Goal: Task Accomplishment & Management: Use online tool/utility

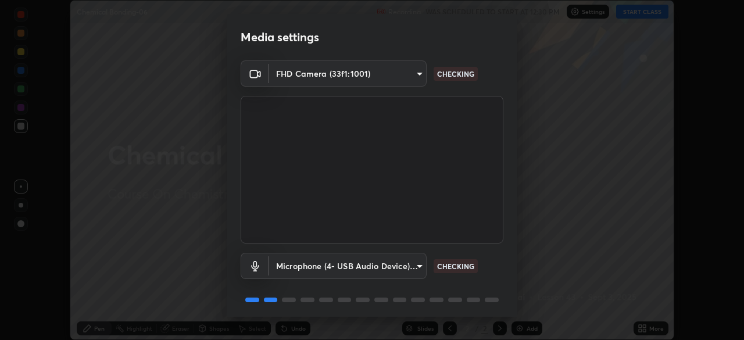
scroll to position [41, 0]
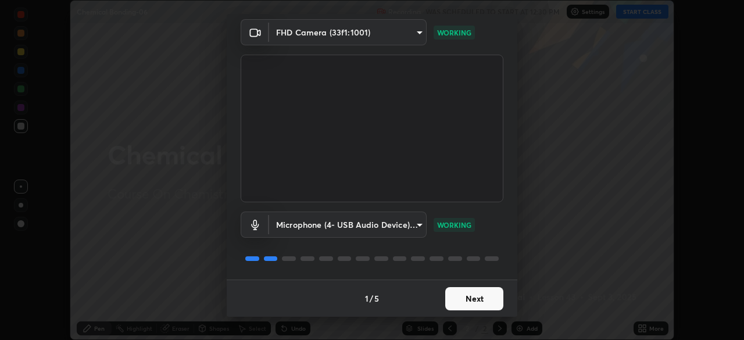
click at [469, 302] on button "Next" at bounding box center [474, 298] width 58 height 23
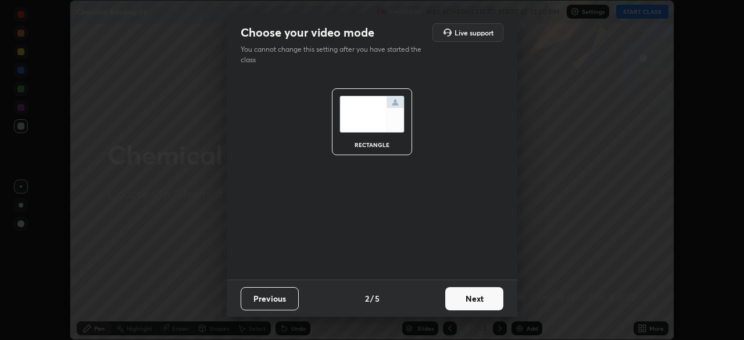
click at [463, 299] on button "Next" at bounding box center [474, 298] width 58 height 23
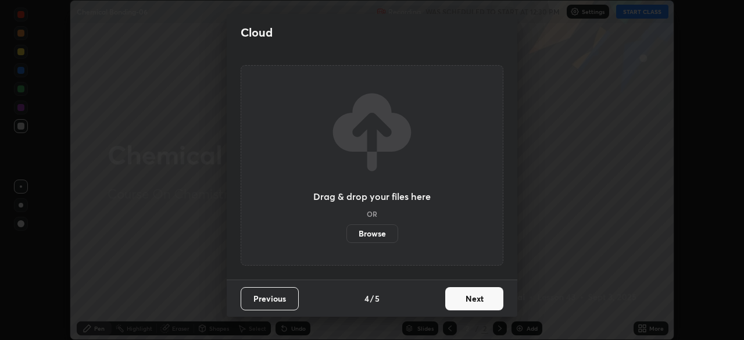
click at [461, 301] on button "Next" at bounding box center [474, 298] width 58 height 23
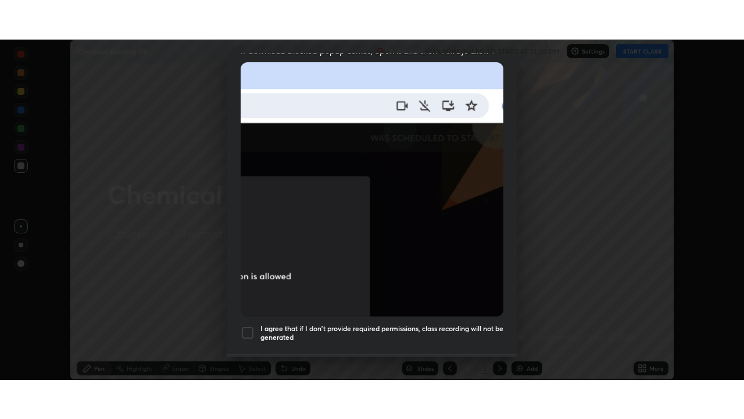
scroll to position [279, 0]
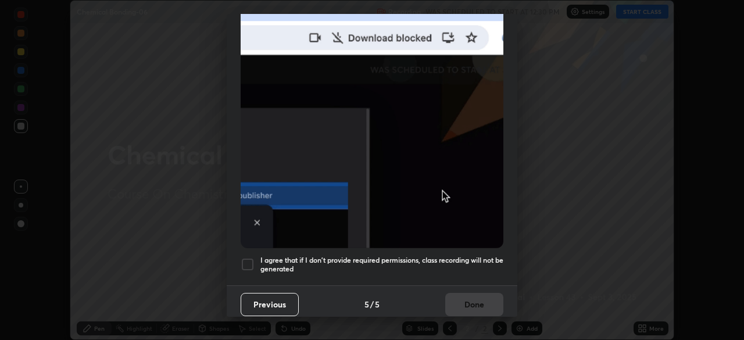
click at [250, 258] on div at bounding box center [248, 265] width 14 height 14
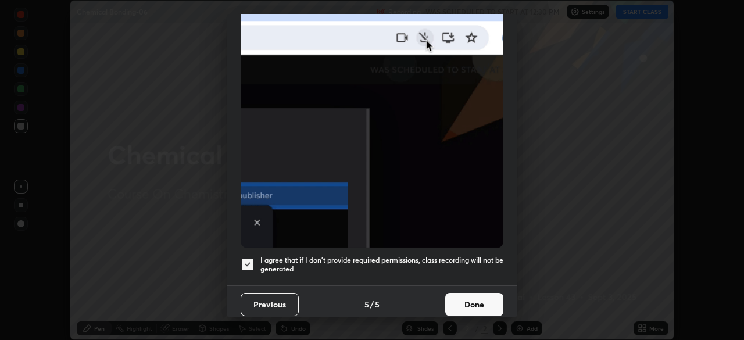
click at [476, 296] on button "Done" at bounding box center [474, 304] width 58 height 23
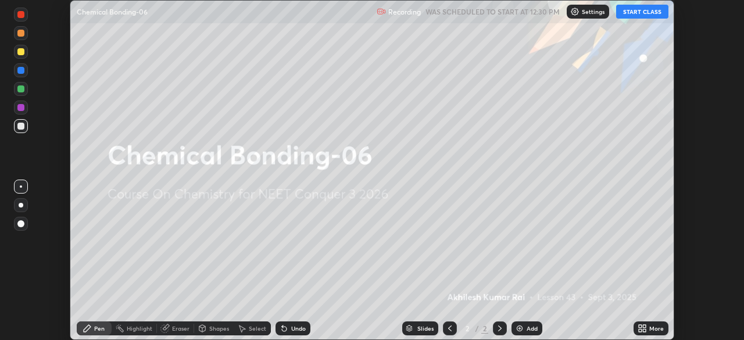
click at [634, 12] on button "START CLASS" at bounding box center [642, 12] width 52 height 14
click at [649, 328] on div "More" at bounding box center [651, 329] width 35 height 14
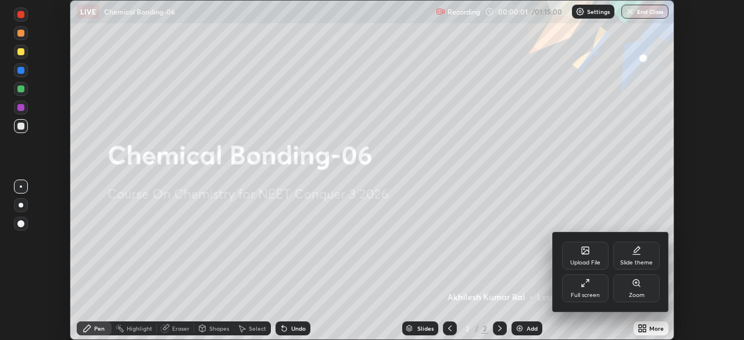
click at [594, 290] on div "Full screen" at bounding box center [585, 288] width 47 height 28
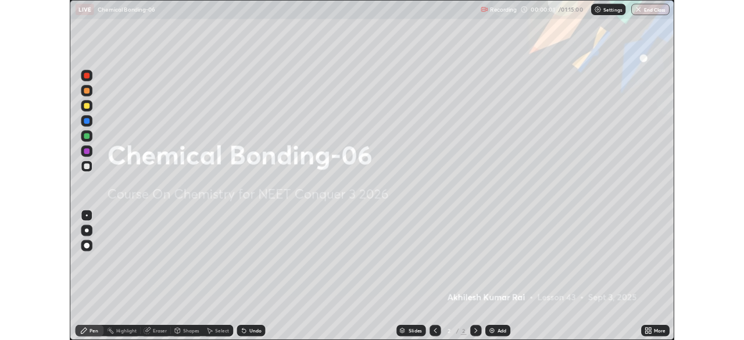
scroll to position [419, 744]
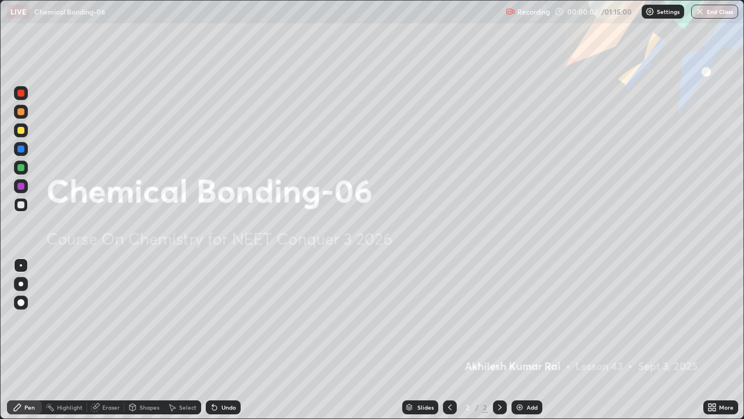
click at [529, 340] on div "Add" at bounding box center [532, 407] width 11 height 6
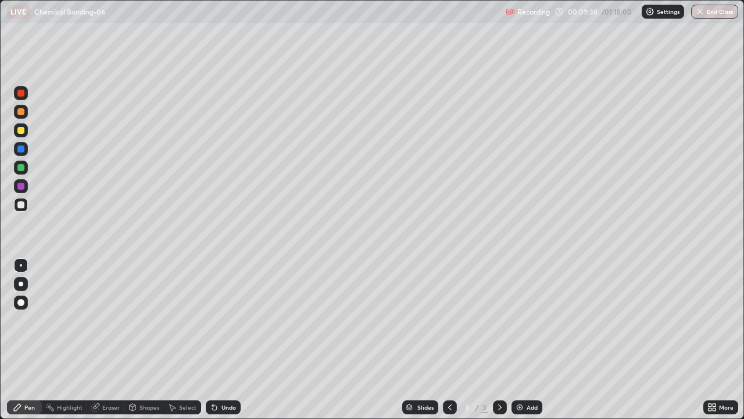
click at [527, 340] on div "Add" at bounding box center [532, 407] width 11 height 6
click at [447, 340] on icon at bounding box center [449, 406] width 9 height 9
click at [499, 340] on icon at bounding box center [499, 406] width 9 height 9
click at [524, 340] on div "Add" at bounding box center [527, 407] width 31 height 14
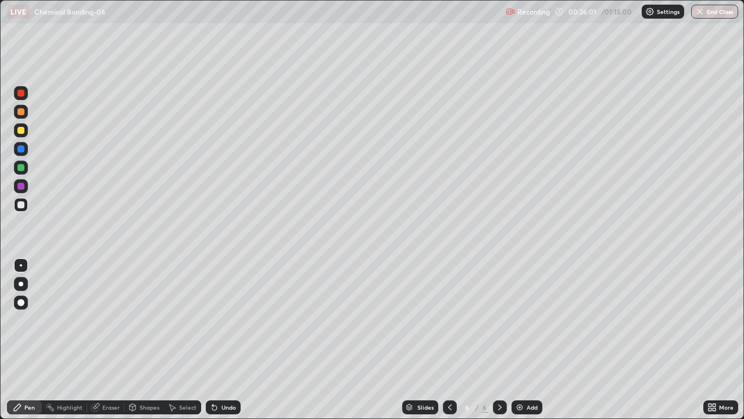
click at [520, 340] on img at bounding box center [519, 406] width 9 height 9
click at [22, 131] on div at bounding box center [20, 130] width 7 height 7
click at [532, 340] on div "Add" at bounding box center [532, 407] width 11 height 6
click at [26, 205] on div at bounding box center [21, 205] width 14 height 14
click at [522, 340] on img at bounding box center [519, 406] width 9 height 9
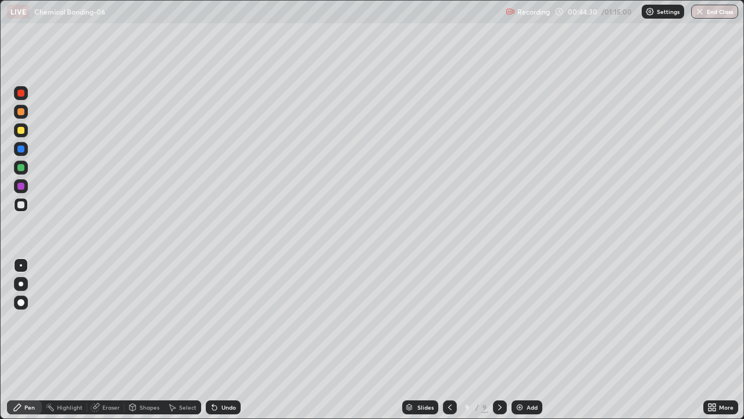
click at [107, 340] on div "Eraser" at bounding box center [110, 407] width 17 height 6
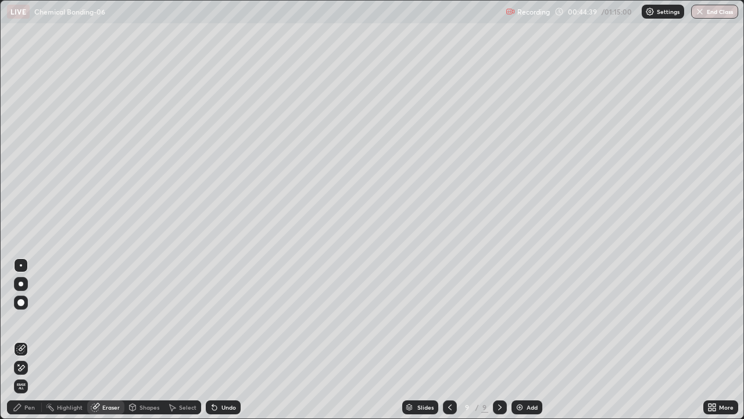
click at [26, 340] on div "Pen" at bounding box center [29, 407] width 10 height 6
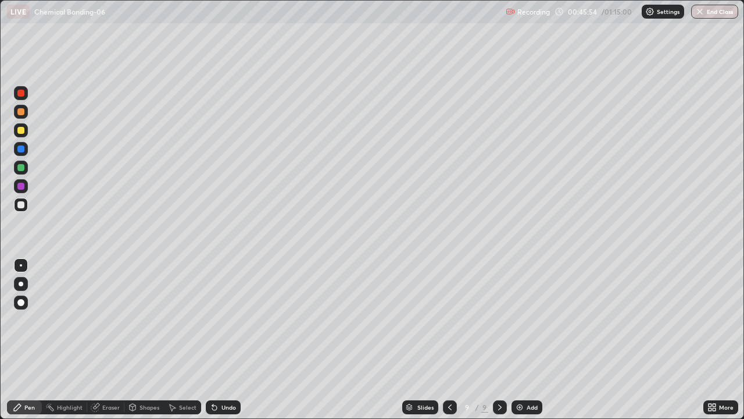
click at [22, 131] on div at bounding box center [20, 130] width 7 height 7
click at [449, 340] on icon at bounding box center [449, 406] width 9 height 9
click at [447, 340] on icon at bounding box center [449, 406] width 9 height 9
click at [497, 340] on icon at bounding box center [499, 406] width 9 height 9
click at [500, 340] on icon at bounding box center [499, 407] width 3 height 6
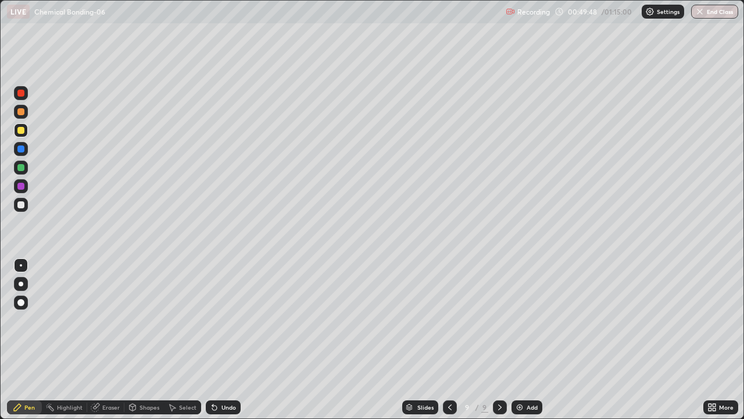
click at [523, 340] on div "Add" at bounding box center [527, 407] width 31 height 14
click at [21, 202] on div at bounding box center [20, 204] width 7 height 7
click at [22, 131] on div at bounding box center [20, 130] width 7 height 7
click at [110, 340] on div "Eraser" at bounding box center [110, 407] width 17 height 6
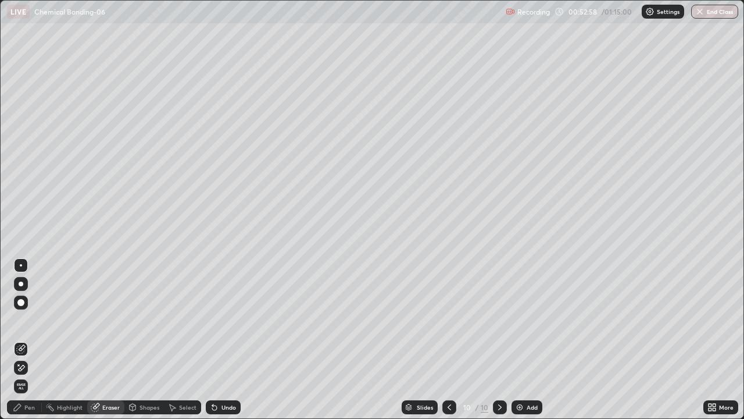
click at [24, 340] on div "Pen" at bounding box center [29, 407] width 10 height 6
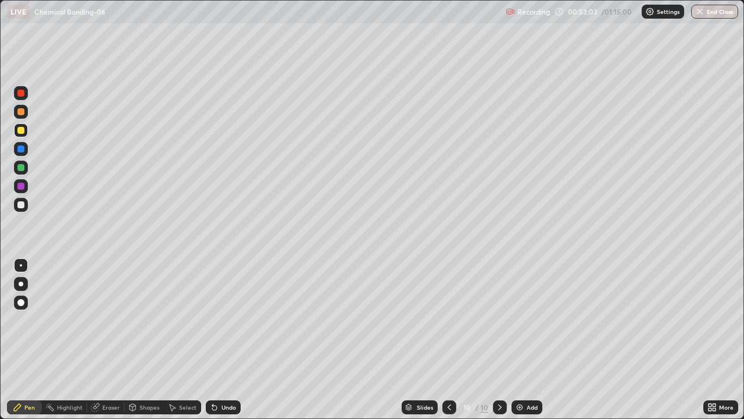
click at [100, 340] on div "Eraser" at bounding box center [105, 407] width 37 height 14
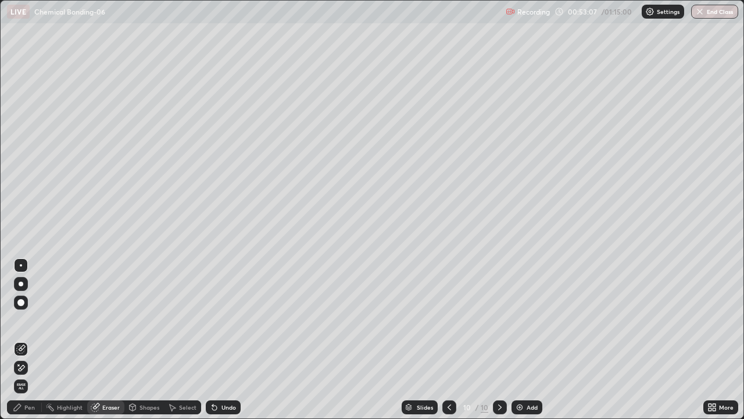
click at [25, 340] on div "Pen" at bounding box center [24, 407] width 35 height 14
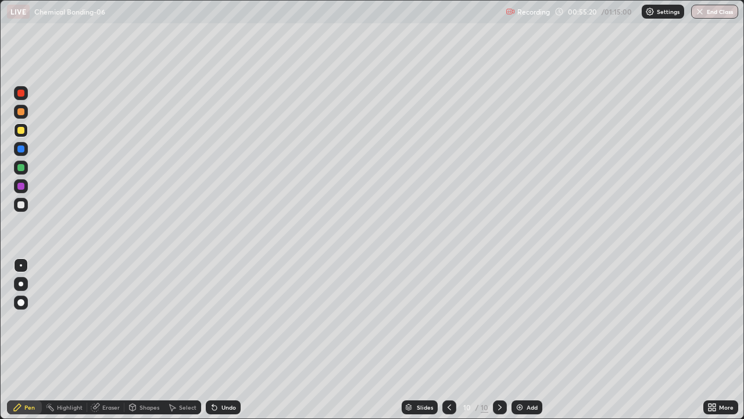
click at [526, 340] on div "Add" at bounding box center [527, 407] width 31 height 14
click at [21, 209] on div at bounding box center [21, 205] width 14 height 14
click at [723, 16] on button "End Class" at bounding box center [714, 12] width 47 height 14
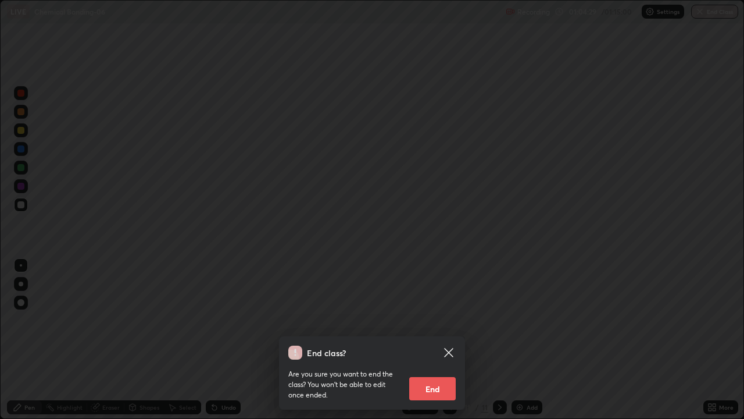
click at [445, 340] on button "End" at bounding box center [432, 388] width 47 height 23
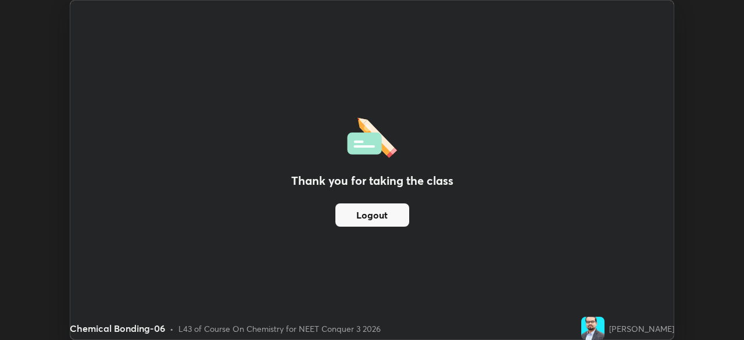
scroll to position [57810, 57406]
